Goal: Transaction & Acquisition: Book appointment/travel/reservation

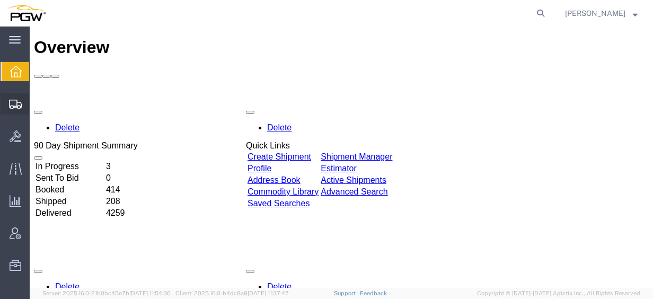
click at [0, 0] on span "Create from Template" at bounding box center [0, 0] width 0 height 0
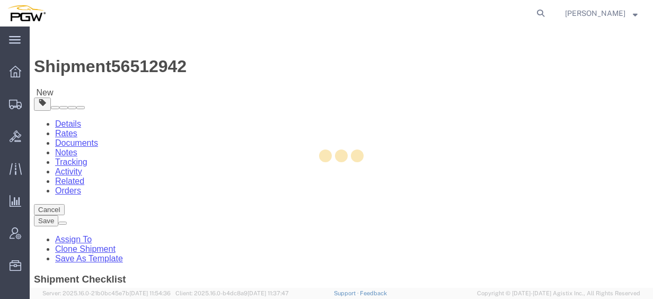
select select "28281"
select select "28253"
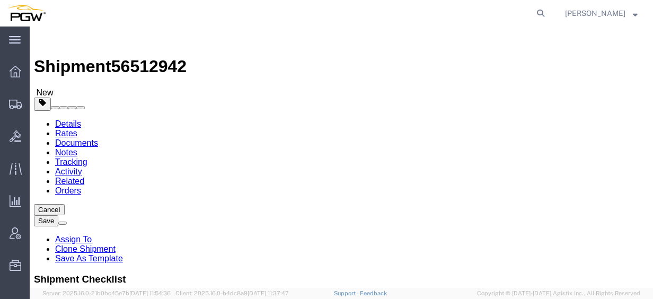
type input "566"
select select "28375"
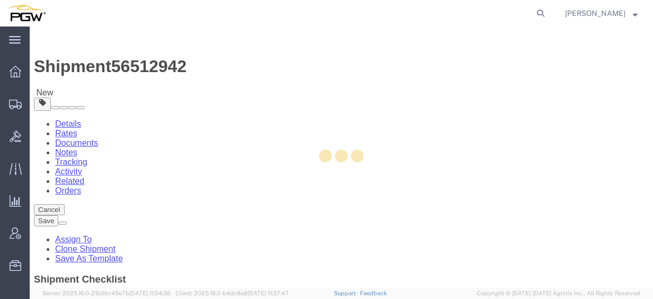
type input "5566"
type input "5566 Branch Manager"
type input "3419 W. D. Judge Dr"
type input "Build 100; Suite 120"
type input "Orlando"
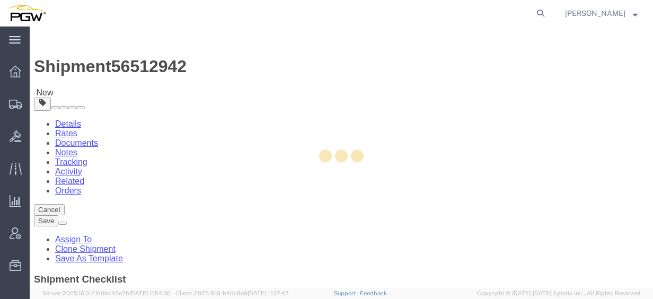
type input "32808"
type input "[PHONE_NUMBER]"
type input "[EMAIL_ADDRESS][DOMAIN_NAME]"
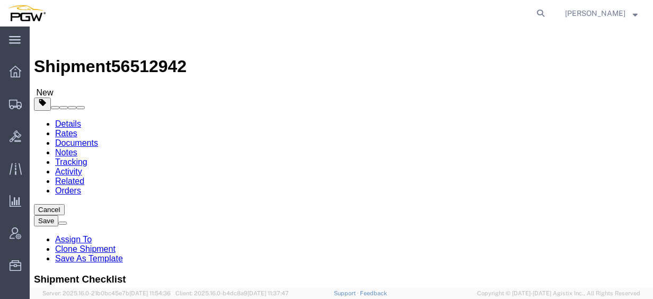
select select "FL"
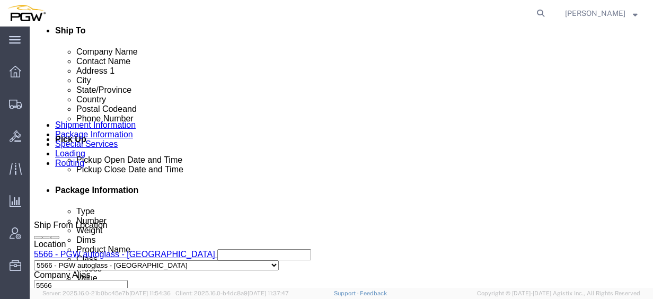
scroll to position [382, 0]
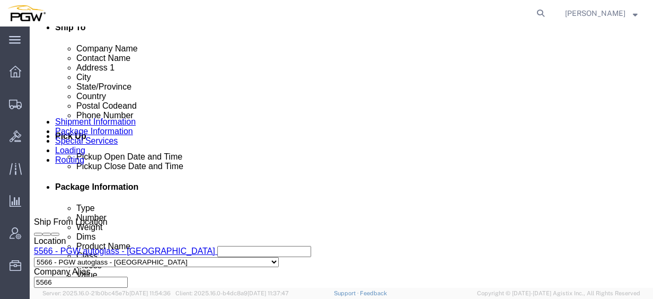
click button "Add Stop"
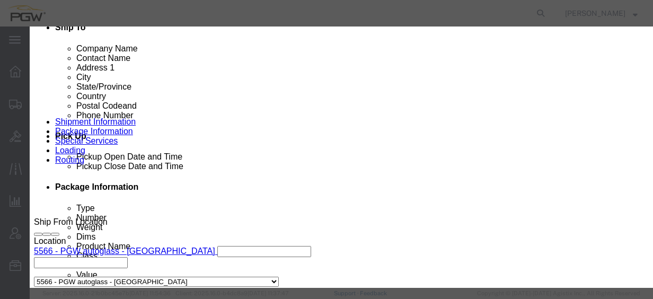
type input "5465"
select select "28305"
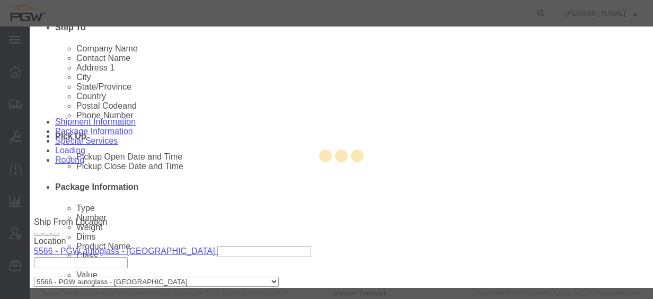
type input "5465"
type input "PGW"
type input "5465 Branch Manager"
type input "[STREET_ADDRESS][PERSON_NAME]"
type input "Savannah"
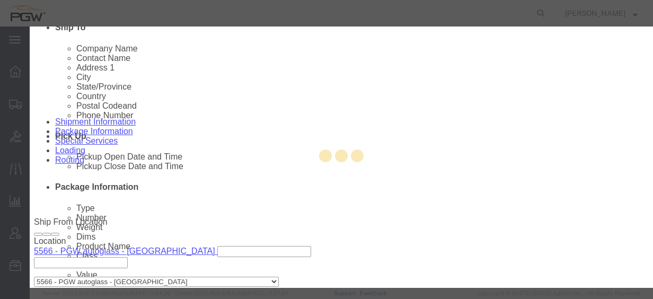
type input "31405"
type input "[PHONE_NUMBER]"
type input "[EMAIL_ADDRESS][DOMAIN_NAME]"
checkbox input "true"
select select "GA"
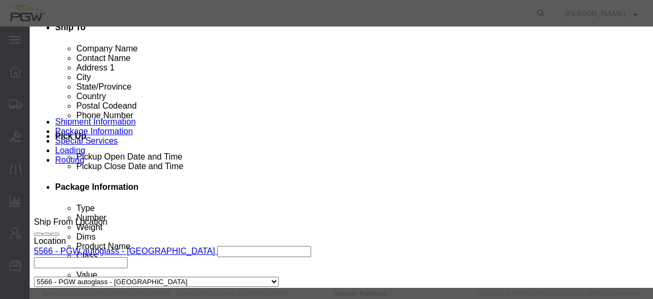
click button "Save"
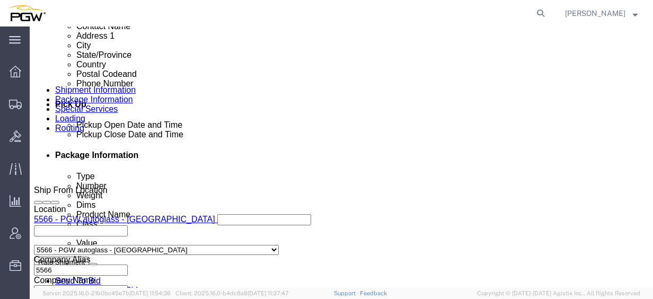
scroll to position [398, 0]
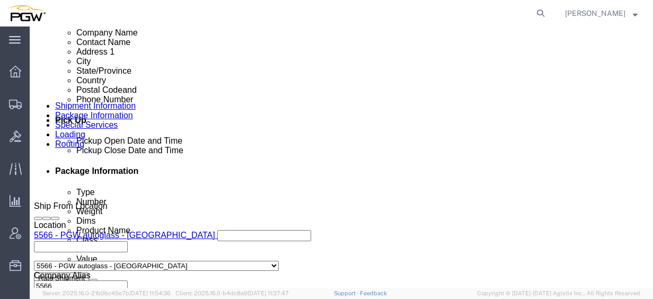
click link "Edit"
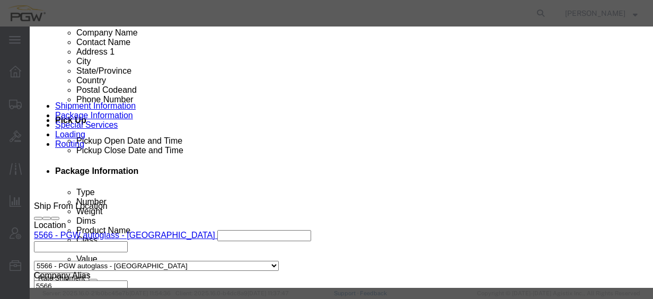
type input "8"
type input "566"
select select "28375"
type input "5566"
type input "5566 Branch Manager"
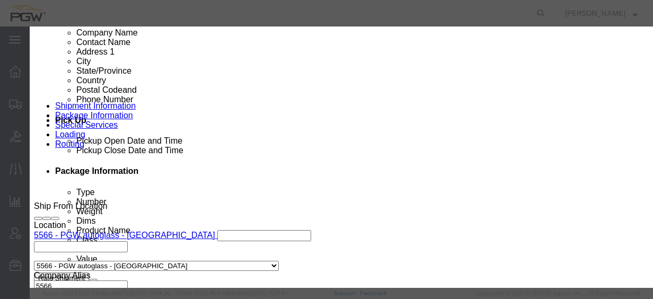
type input "3419 W. D. Judge Dr"
type input "Build 100; Suite 120"
type input "Orlando"
type input "32808"
type input "[PHONE_NUMBER]"
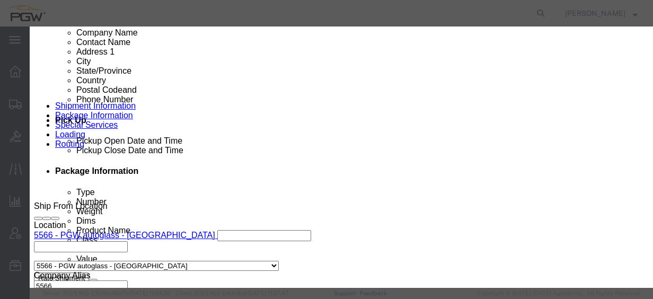
type input "[EMAIL_ADDRESS][DOMAIN_NAME]"
select select "FL"
click div "[DATE] 3:41 PM"
click input "3:41 PM"
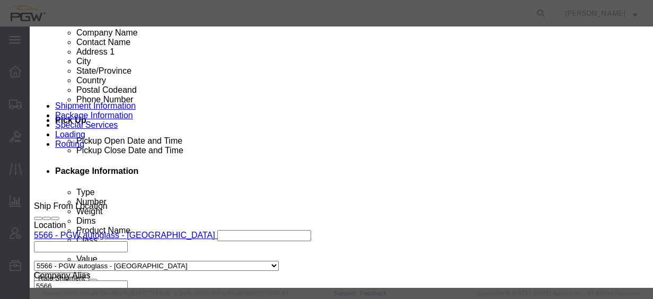
type input "9:00 AM"
click button "Apply"
click button "Save"
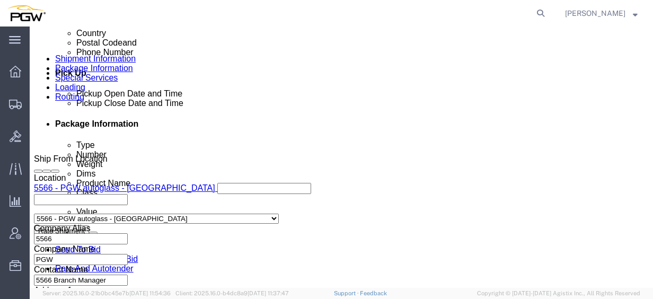
scroll to position [446, 0]
click link "Edit"
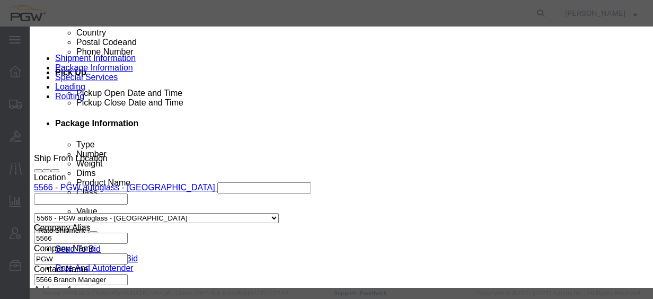
type input "465"
select select "28305"
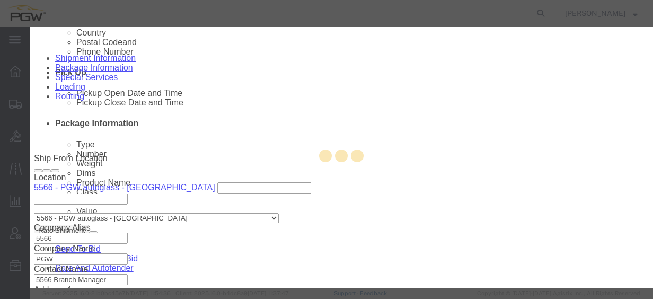
type input "5465"
select select "GA"
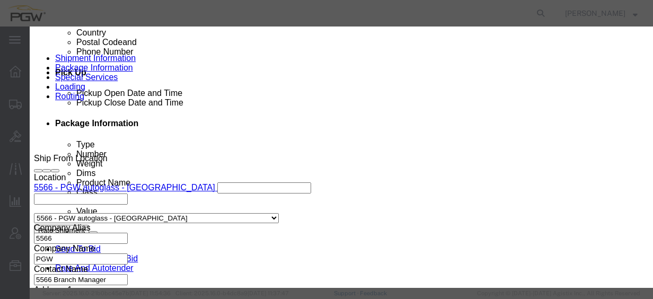
click div "Address Type Pickup Delivery Location 5465 - PGW autoglass - [GEOGRAPHIC_DATA] …"
click div "Pickup Start Date Pickup Start Time Pickup Open Date and Time [DATE] 3:40 PM Pi…"
click div "[DATE] 3:40 PM"
click input "3:40 PM"
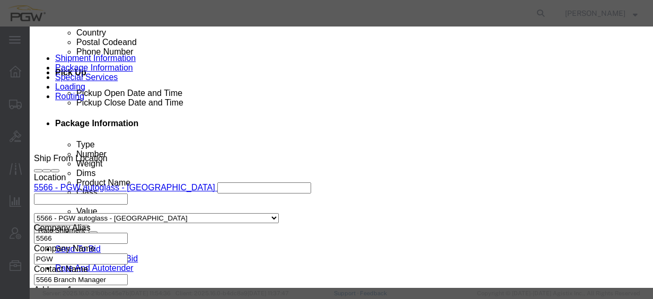
type input "2:30 PM"
click div "Open Time 2:30 PM [DATE] 3:40 PM - [DATE] 3:40 PM Cancel Apply"
click button "Apply"
click button "Save"
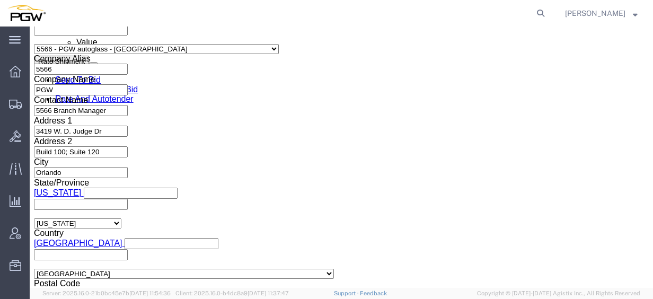
scroll to position [646, 0]
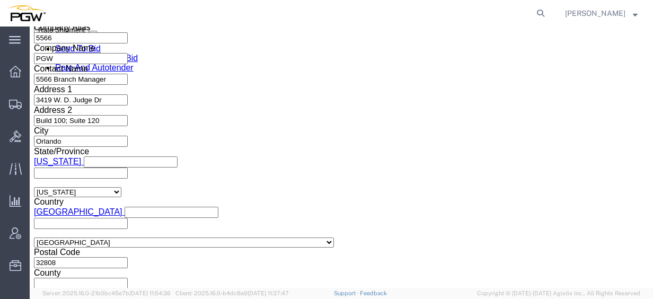
click div "[DATE] 9:00 AM"
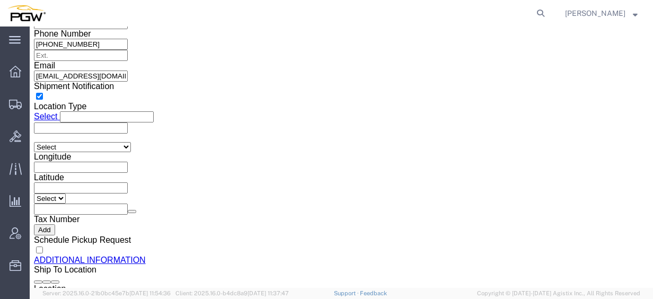
click input "3:38 PM"
type input "9:00 am"
click button "Apply"
click span "56512942"
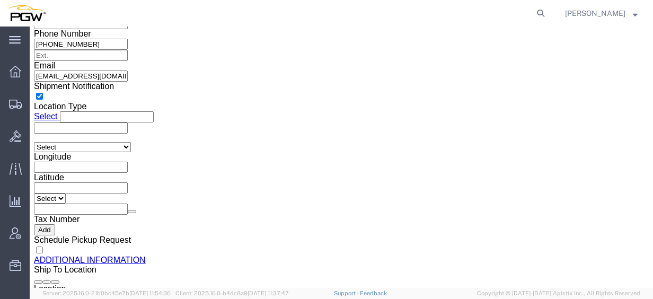
copy span "56512942"
drag, startPoint x: 132, startPoint y: 118, endPoint x: 139, endPoint y: 118, distance: 7.4
click input "54833650"
click div "Select Account Type Activity ID Airline Appointment Number ASN Batch Request # …"
paste input "6512942"
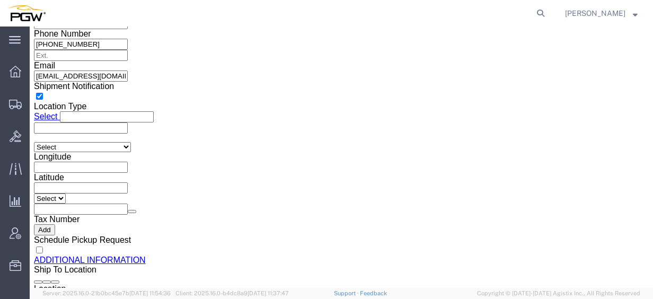
click input "56512942"
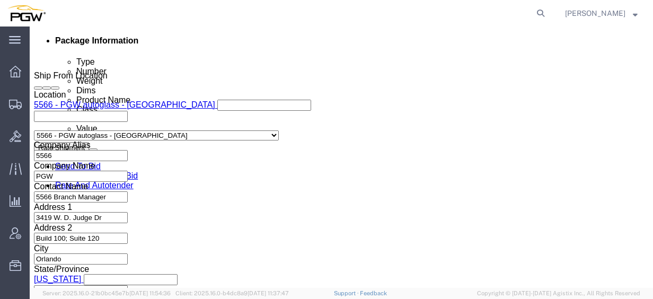
scroll to position [549, 0]
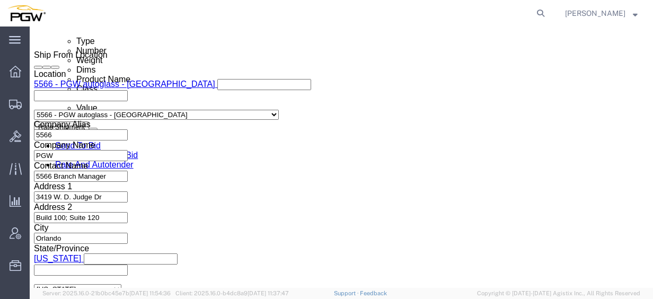
type input "56512942"
click link "Schedule appointment"
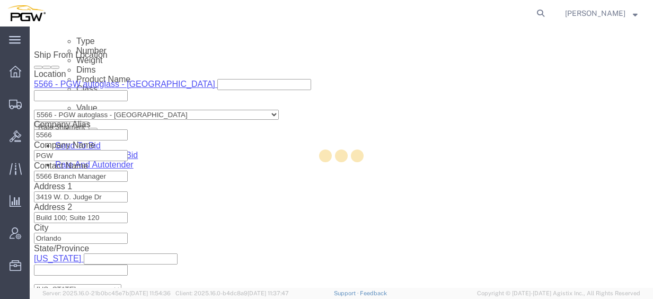
select select
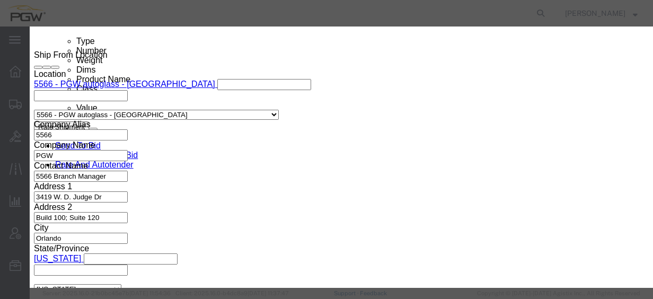
drag, startPoint x: 182, startPoint y: 74, endPoint x: 120, endPoint y: 73, distance: 62.6
click div "Schedule Appointment Event Title delivery 56512942 Location Dock Select Glass L…"
click input "56512942"
type input "56512942 - [GEOGRAPHIC_DATA] / [GEOGRAPHIC_DATA]"
click select "Select Glass LTL Sundries Outbound Racks"
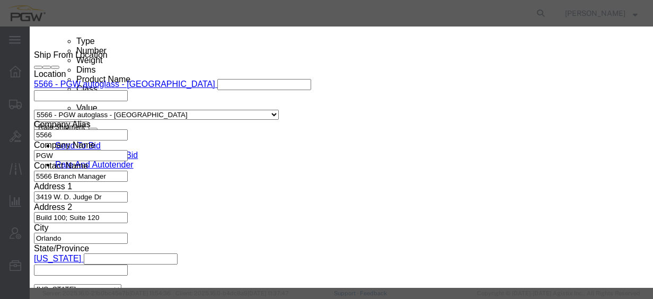
select select "3"
click select "Select Glass LTL Sundries Outbound Racks"
click input "[DATE]"
click td "20"
type input "[DATE]"
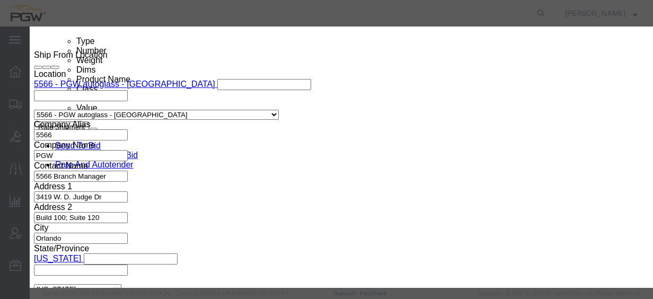
click input "11:00 AM"
type input "12:00 AM"
click select "Select 15 min 30 min 45 min 1 hr 2 hr 3 hr 4 hr"
select select "60"
click select "Select 15 min 30 min 45 min 1 hr 2 hr 3 hr 4 hr"
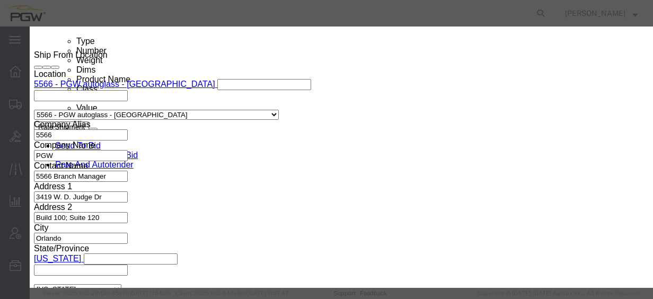
drag, startPoint x: 490, startPoint y: 142, endPoint x: 486, endPoint y: 181, distance: 39.5
click div "Schedule Appointment Event Title 56512942 - [GEOGRAPHIC_DATA] / [GEOGRAPHIC_DAT…"
drag, startPoint x: 485, startPoint y: 178, endPoint x: 443, endPoint y: 163, distance: 44.3
click div "Description"
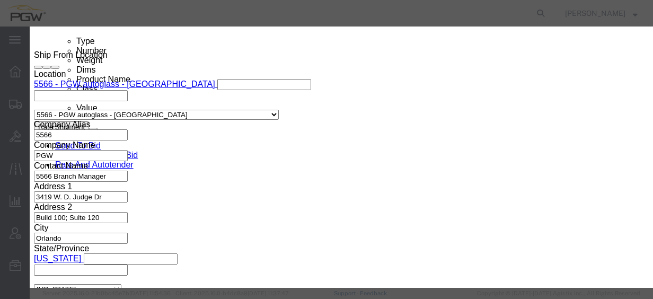
click div "Event Title 56512942 - [GEOGRAPHIC_DATA] / [GEOGRAPHIC_DATA] Location Dock Sele…"
click button "Save"
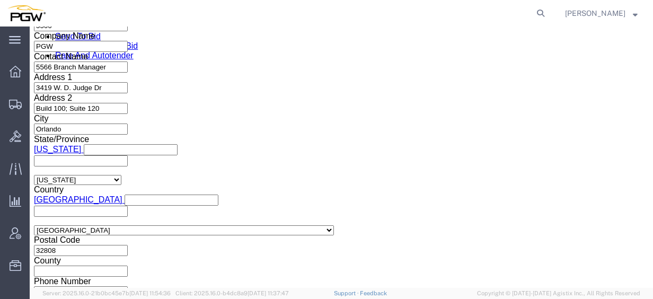
scroll to position [703, 0]
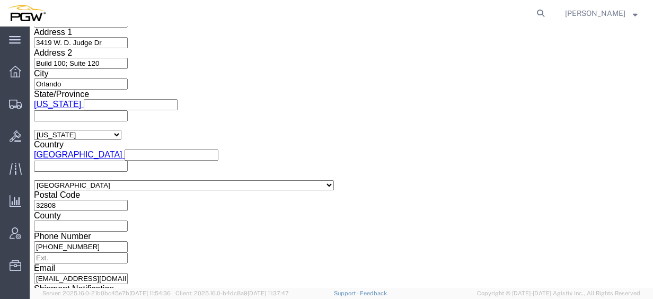
click icon
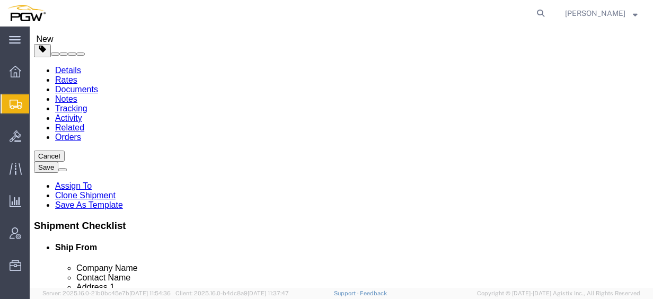
scroll to position [51, 0]
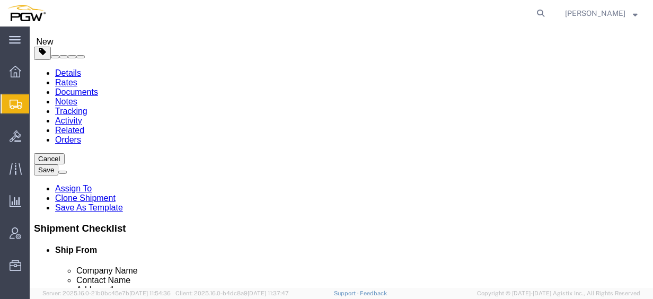
click input "15"
click div "Number 15"
type input "9"
click input "44000.00"
drag, startPoint x: 94, startPoint y: 215, endPoint x: 46, endPoint y: 214, distance: 48.3
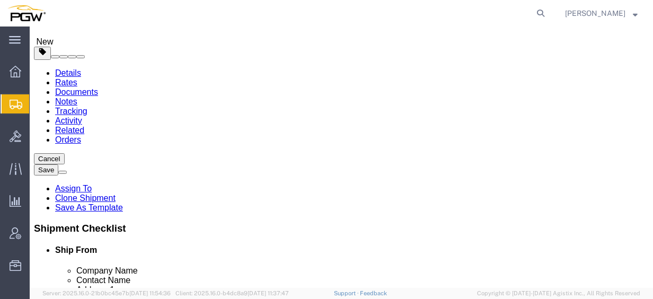
click div "Weight 44000.00 Select kgs lbs Ship. t°"
type input "26000.00"
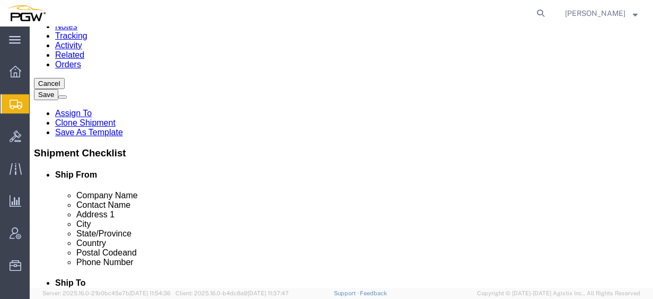
scroll to position [134, 0]
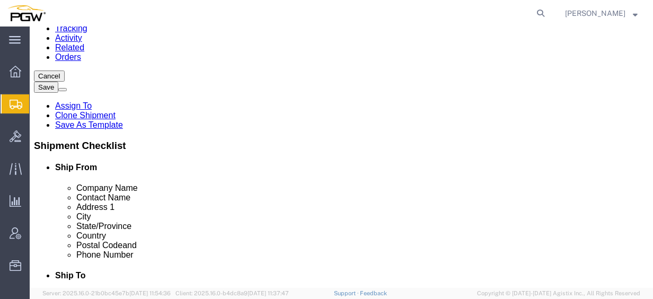
click dd "15.00 Each"
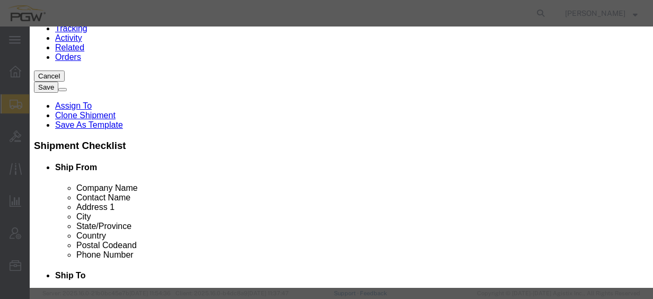
drag, startPoint x: 184, startPoint y: 104, endPoint x: 192, endPoint y: 103, distance: 8.6
click input "15.00"
drag, startPoint x: 169, startPoint y: 105, endPoint x: 114, endPoint y: 107, distance: 55.2
click div "Pieces 15.00 Select Bag Barrels 100Board Feet Bottle Box Blister Pack Carats Ca…"
type input "9.00"
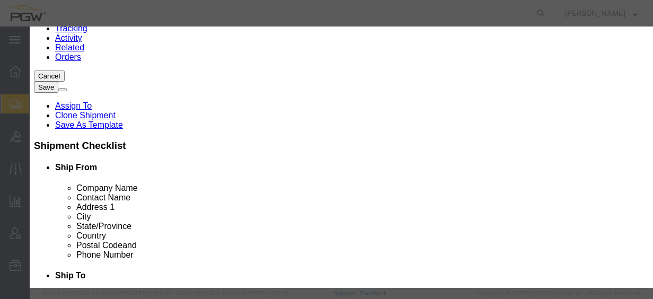
click input "0.6"
drag, startPoint x: 205, startPoint y: 119, endPoint x: 102, endPoint y: 119, distance: 102.4
click div "Total Value 0.6 Select ADP AED AFN ALL AMD AOA ARS ATS AUD AWG AZN BAM BBD BDT …"
type input "1.00"
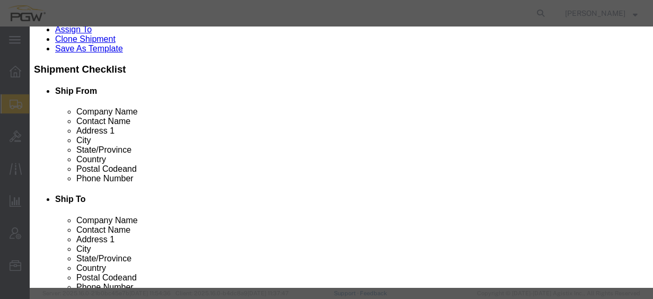
scroll to position [162, 0]
drag, startPoint x: 555, startPoint y: 92, endPoint x: 554, endPoint y: 140, distance: 47.7
click button "Save & Close"
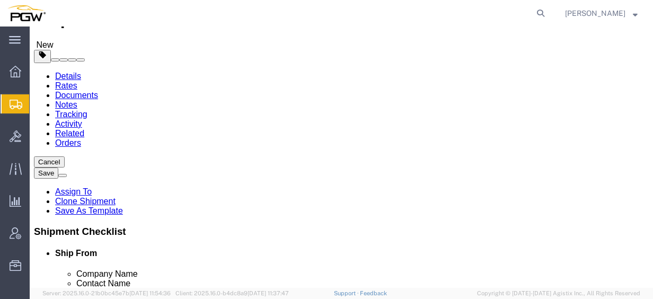
scroll to position [39, 0]
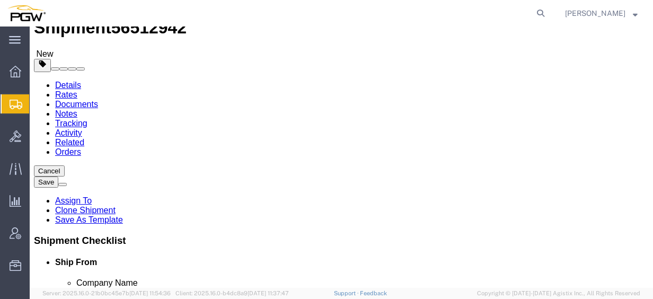
click span "button"
drag, startPoint x: 353, startPoint y: 181, endPoint x: 290, endPoint y: 180, distance: 63.7
click div "Number 9"
type input "6"
click input "26000.00"
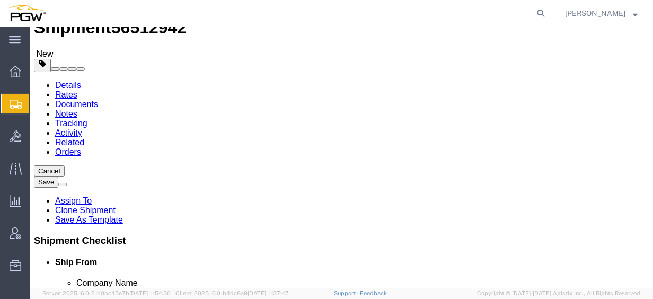
drag, startPoint x: 373, startPoint y: 226, endPoint x: 268, endPoint y: 218, distance: 104.8
click div "Weight 26000.00 Select kgs lbs Ship. t°"
type input "17000.00"
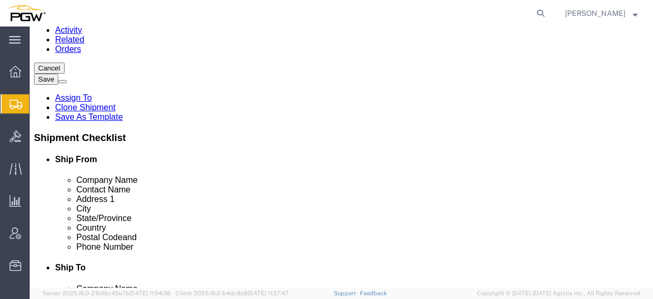
scroll to position [145, 0]
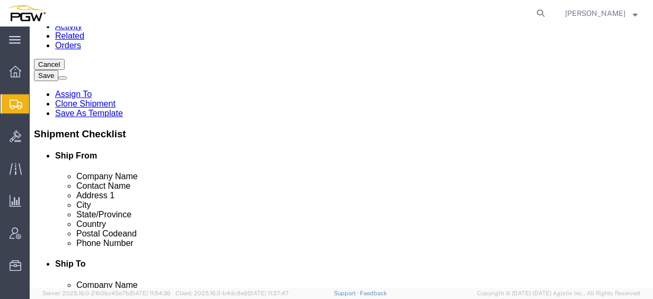
click dd "9.00 Each"
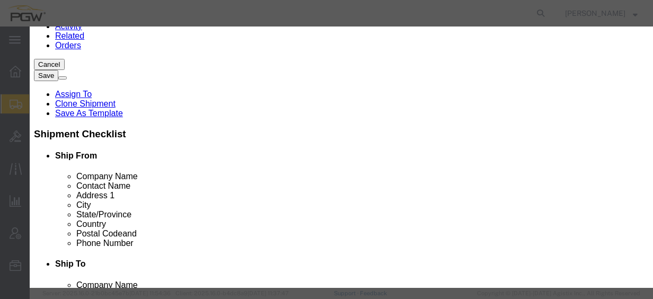
click input "9.00"
drag, startPoint x: 152, startPoint y: 97, endPoint x: 123, endPoint y: 96, distance: 28.7
click div "Pieces 9.00 Select Bag Barrels 100Board Feet Bottle Box Blister Pack Carats Can…"
type input "6.00"
click input "0.67"
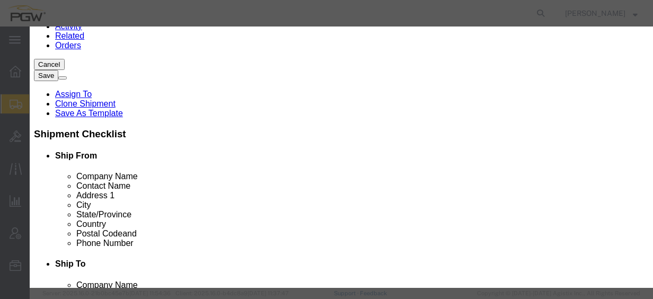
drag, startPoint x: 162, startPoint y: 126, endPoint x: 116, endPoint y: 126, distance: 46.2
click div "Total Value 0.67 Select ADP AED AFN ALL AMD AOA ARS ATS AUD AWG AZN BAM BBD BDT…"
type input "1.00"
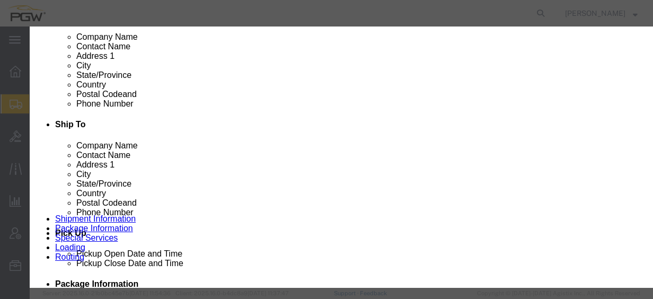
scroll to position [162, 0]
click button "Save & Close"
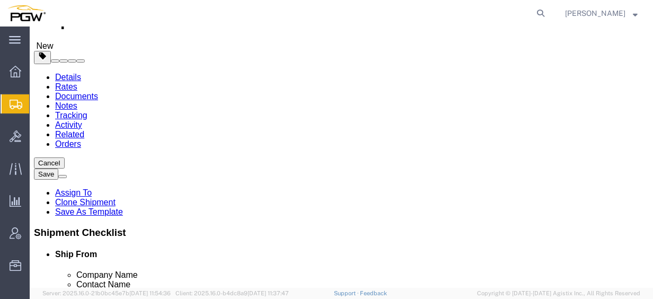
scroll to position [0, 0]
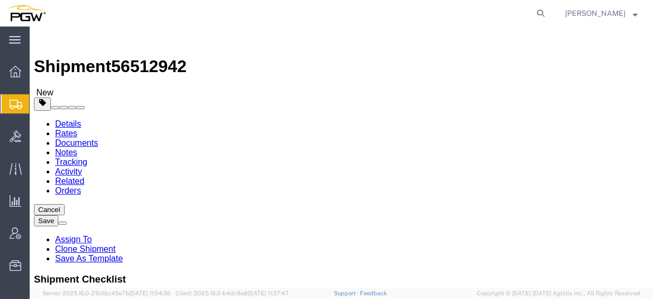
click icon
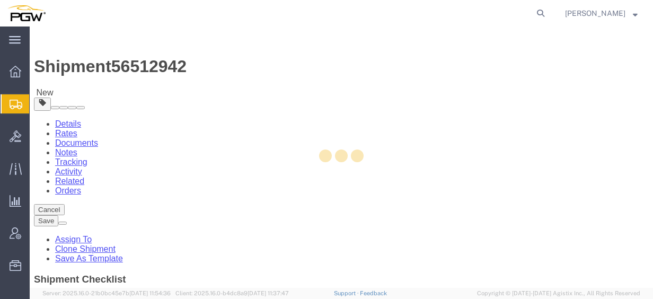
select select
select select "COSTCENTER"
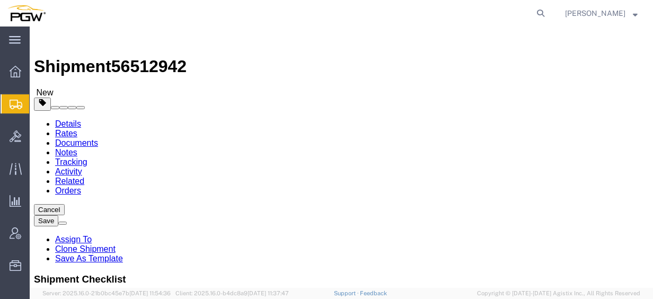
click icon
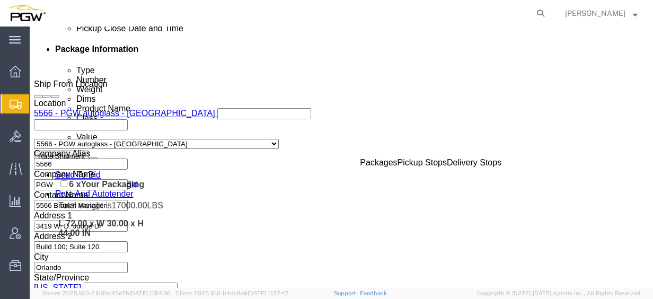
scroll to position [511, 0]
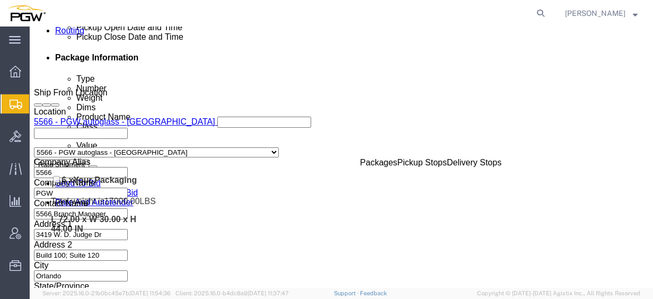
drag, startPoint x: 32, startPoint y: 116, endPoint x: 29, endPoint y: 158, distance: 42.6
click div "Pickups + Add Stop From : PGW - 5566 3419 W. D. Judge Dr, Build 100; [GEOGRAPHI…"
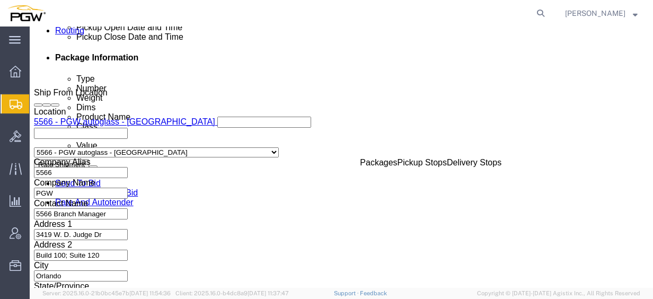
click link "Rates"
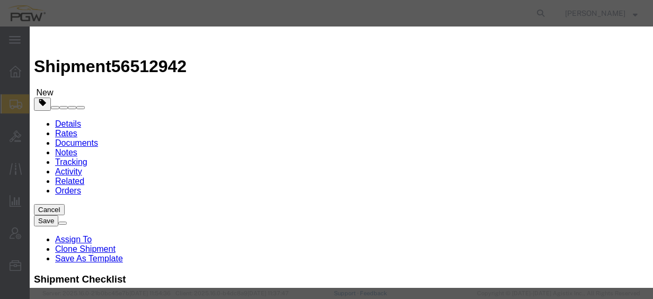
select select "4776"
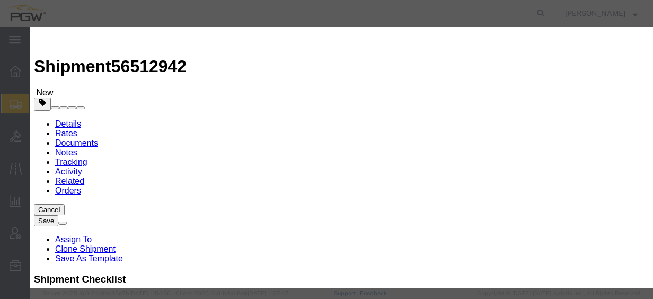
select select "14292"
type input "13898.13"
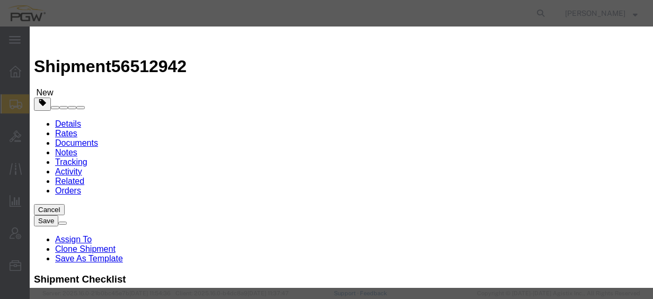
type input "13,898.13"
type input "1398.13"
type input "1,398.13"
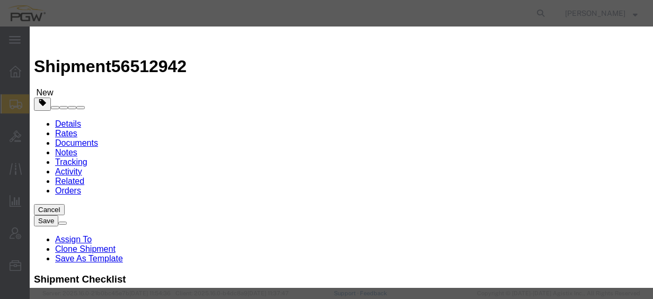
checkbox input "true"
type input "[PERSON_NAME]"
paste input "56512942"
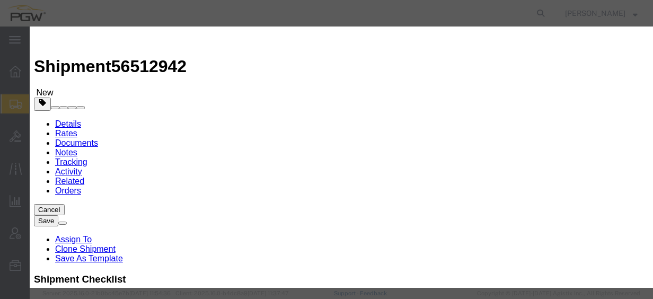
type input "56512942"
type input "7402538648"
drag, startPoint x: 582, startPoint y: 132, endPoint x: 580, endPoint y: 100, distance: 31.9
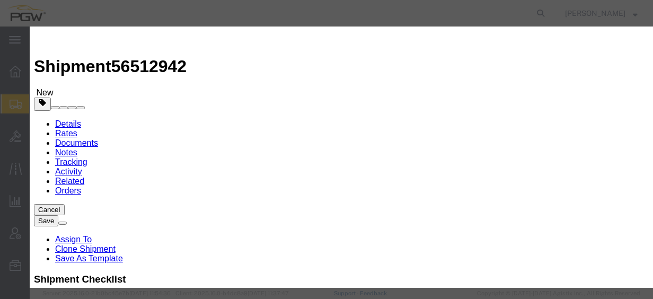
type input "[DATE]"
select select "2400"
